Goal: Transaction & Acquisition: Obtain resource

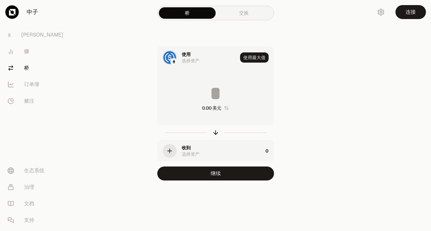
click at [238, 11] on link "交换" at bounding box center [244, 12] width 57 height 11
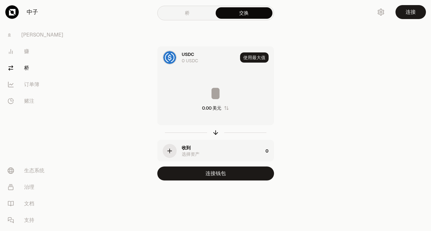
click at [193, 12] on link "桥" at bounding box center [187, 12] width 57 height 11
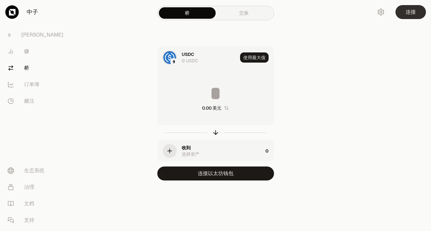
click at [410, 13] on font "连接" at bounding box center [411, 12] width 10 height 7
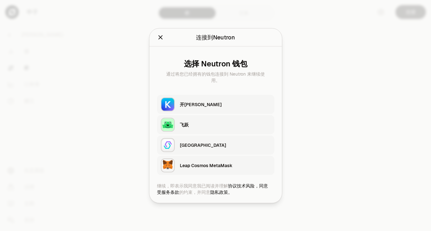
click at [197, 103] on div "开[PERSON_NAME]" at bounding box center [225, 104] width 91 height 6
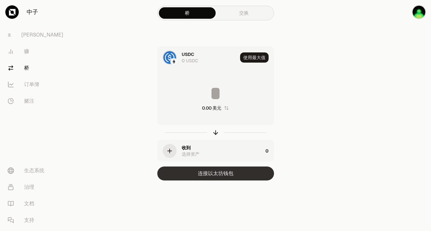
click at [207, 174] on font "连接以太坊钱包" at bounding box center [216, 173] width 36 height 7
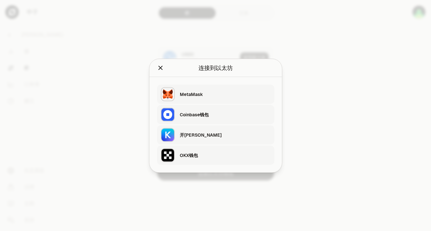
click at [204, 155] on div "OKX钱包" at bounding box center [225, 155] width 91 height 6
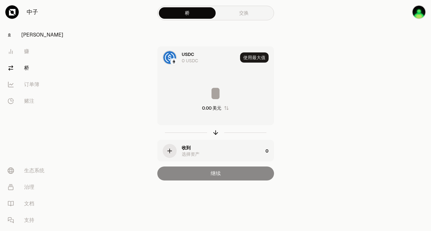
click at [29, 36] on font "[PERSON_NAME]" at bounding box center [42, 34] width 42 height 7
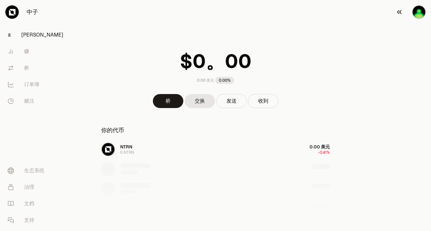
click at [417, 9] on img "button" at bounding box center [419, 12] width 14 height 14
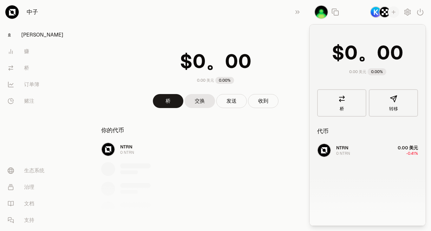
click at [383, 12] on img "button" at bounding box center [384, 11] width 11 height 11
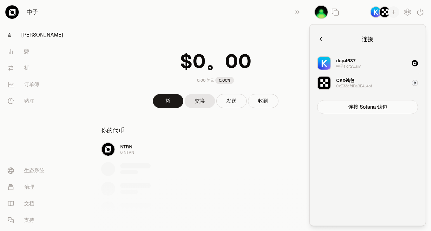
click at [351, 83] on div "OKX钱包" at bounding box center [345, 80] width 18 height 6
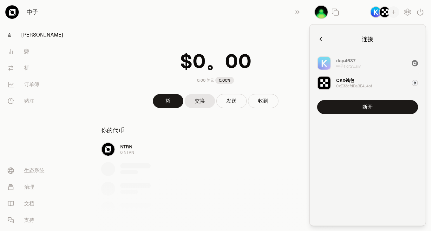
click at [338, 84] on font "0xE33cfdDa3E4...4bf" at bounding box center [354, 85] width 36 height 5
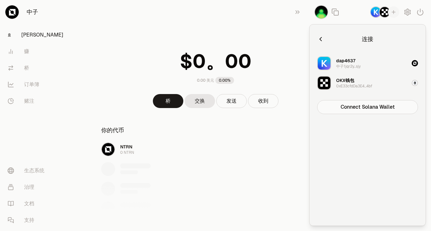
click at [338, 84] on font "0xE33cfdDa3E4...4bf" at bounding box center [354, 85] width 36 height 5
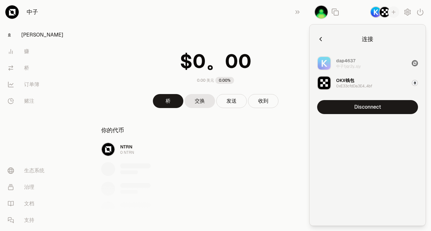
click at [279, 52] on div "0.00 美元 0.00%" at bounding box center [216, 65] width 244 height 49
